Goal: Transaction & Acquisition: Purchase product/service

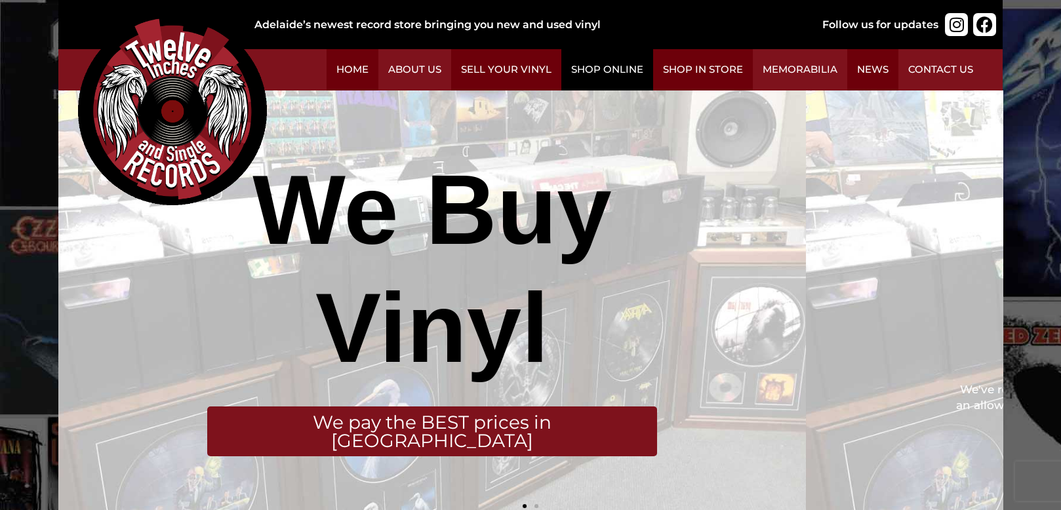
click at [653, 72] on link "Shop Online" at bounding box center [607, 69] width 92 height 41
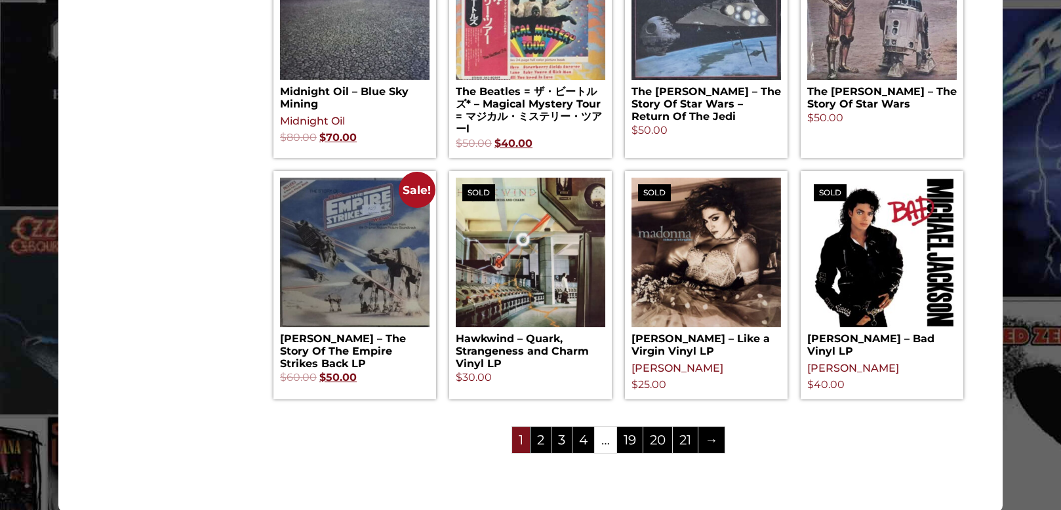
scroll to position [1442, 0]
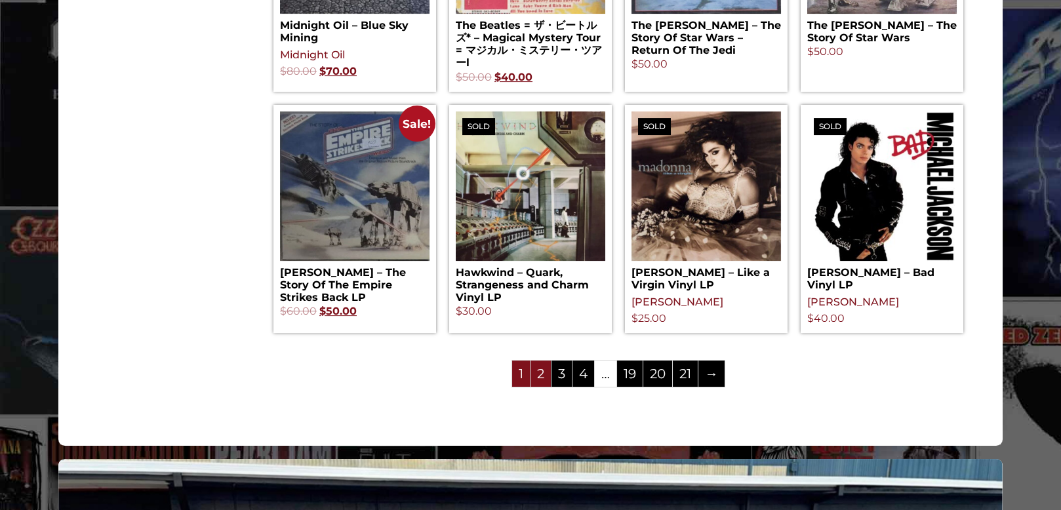
click at [551, 361] on link "2" at bounding box center [540, 374] width 20 height 26
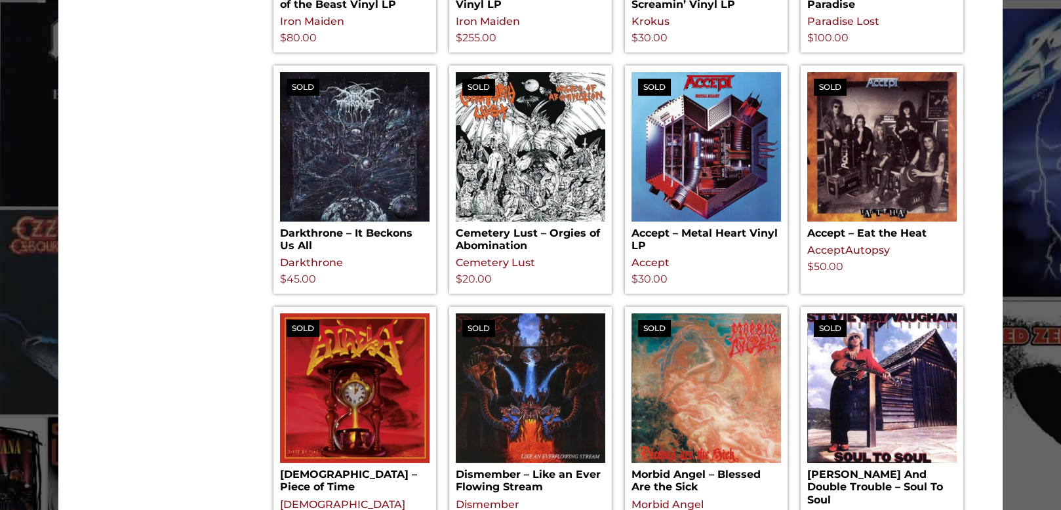
scroll to position [1311, 0]
